Goal: Transaction & Acquisition: Purchase product/service

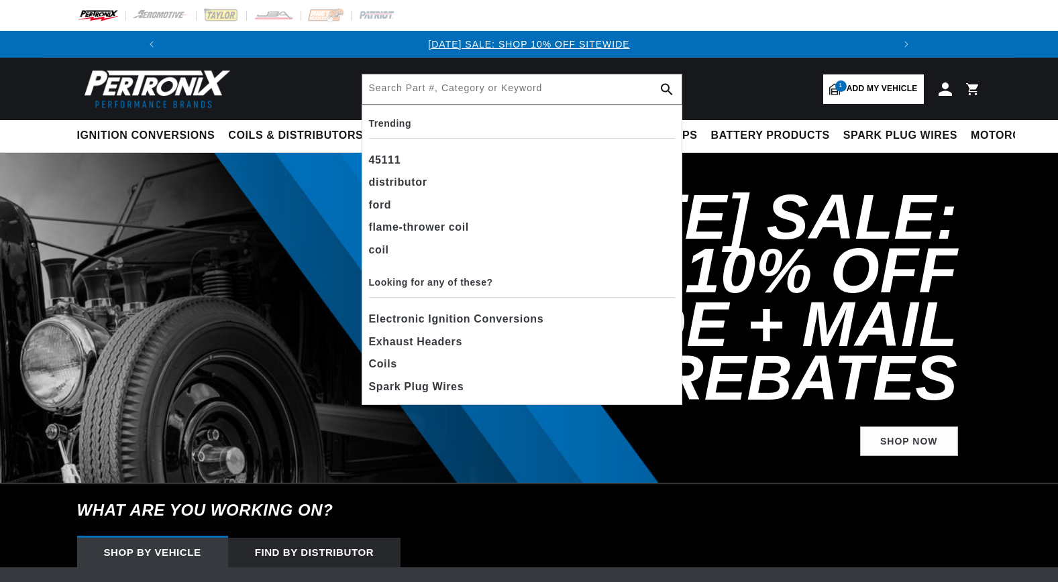
select select "1972"
select select "Dodge"
select select "Charger"
select select "440cid-7.2L"
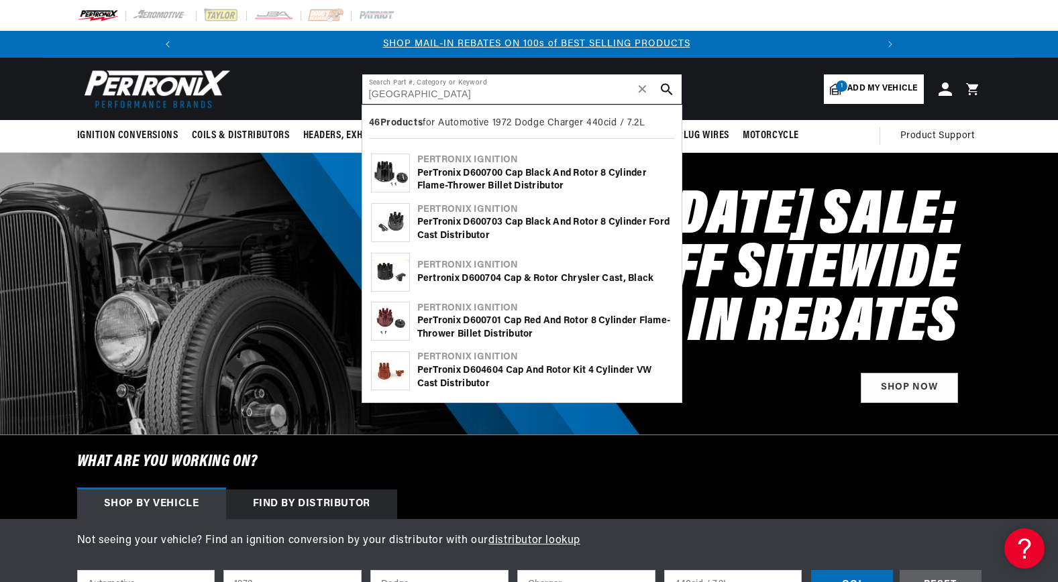
scroll to position [0, 717]
click at [429, 92] on input "Maple Ridge" at bounding box center [521, 89] width 319 height 30
type input "M"
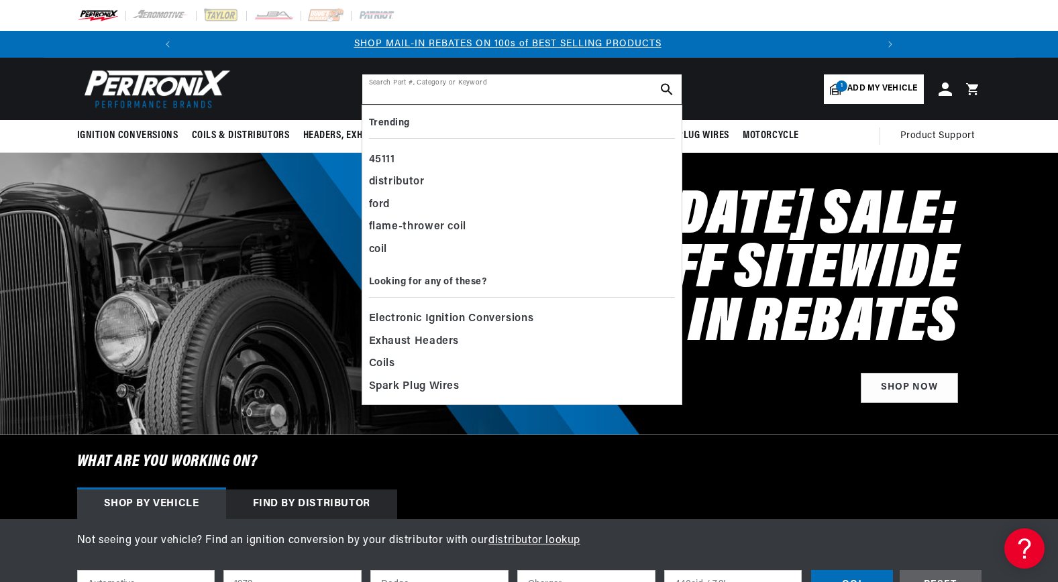
paste input "D135700"
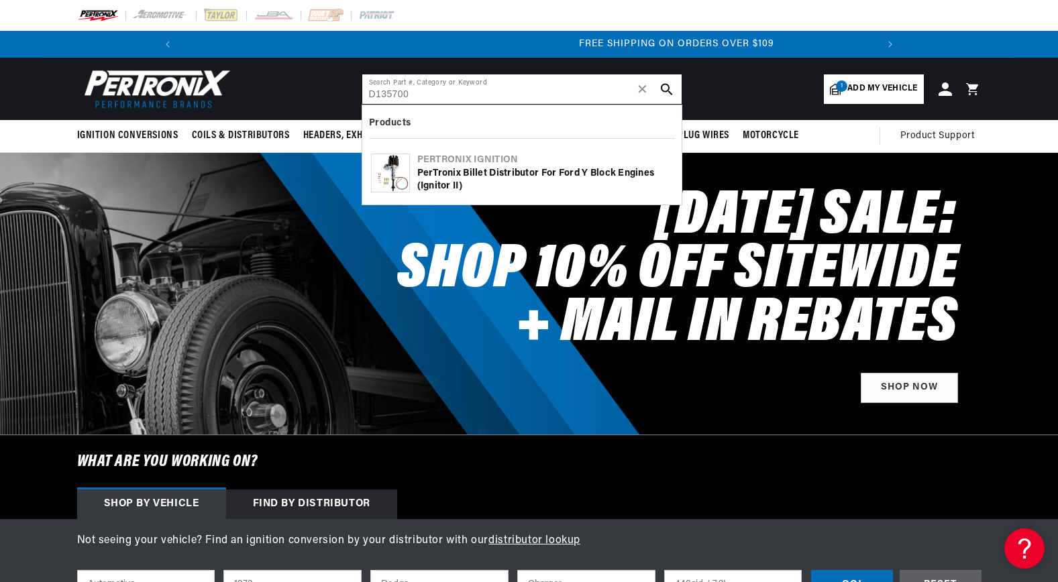
type input "D135700"
click at [443, 180] on div "PerTronix Billet Distributor for Ford Y Block Engines (Ignitor II)" at bounding box center [545, 180] width 256 height 26
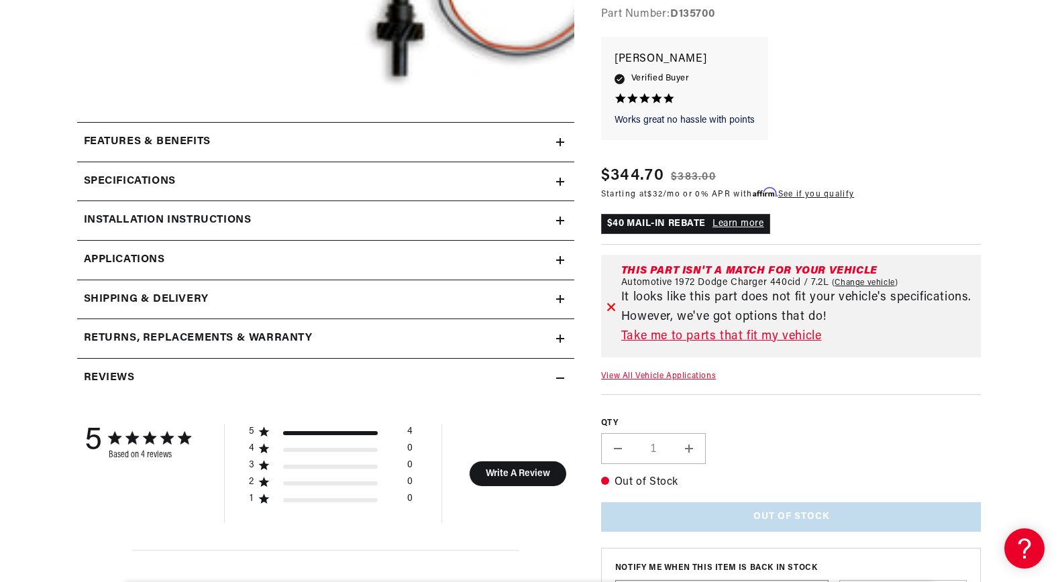
scroll to position [0, 717]
click at [564, 182] on summary "Specifications" at bounding box center [325, 181] width 497 height 39
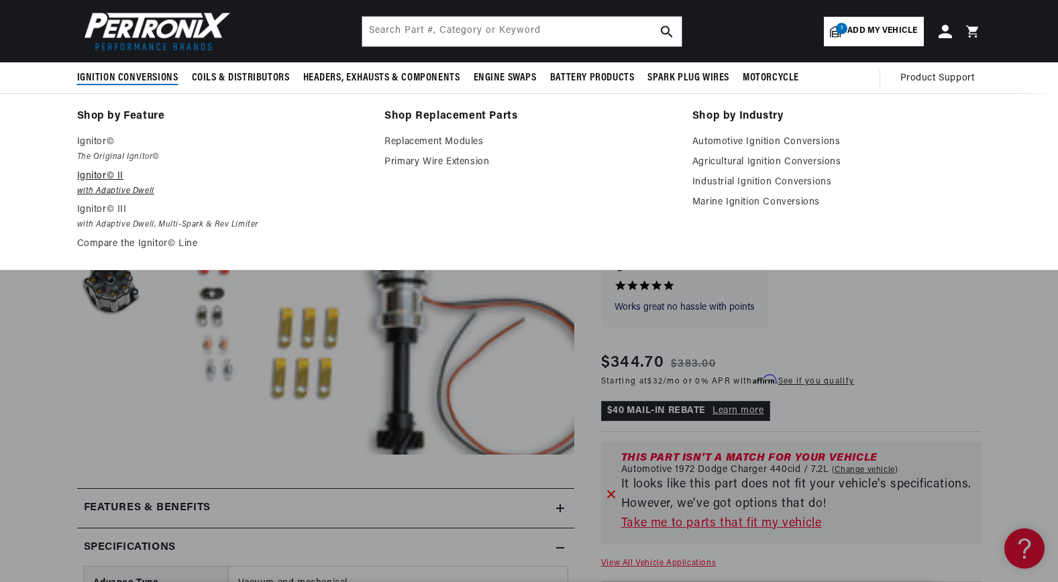
scroll to position [67, 0]
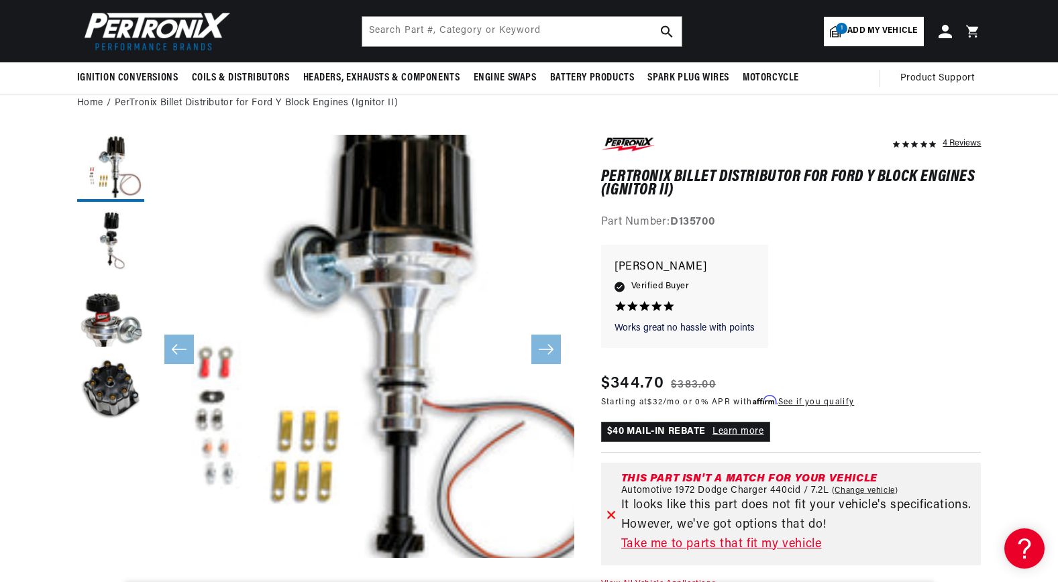
click at [159, 33] on img at bounding box center [154, 31] width 154 height 46
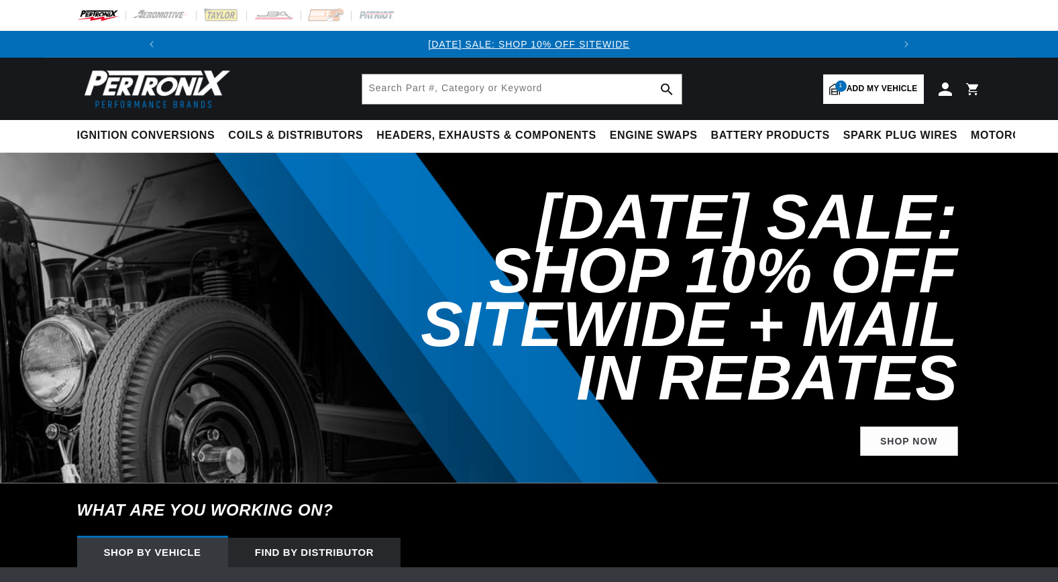
select select "1972"
select select "Dodge"
select select "Charger"
select select "440cid-7.2L"
